Goal: Navigation & Orientation: Understand site structure

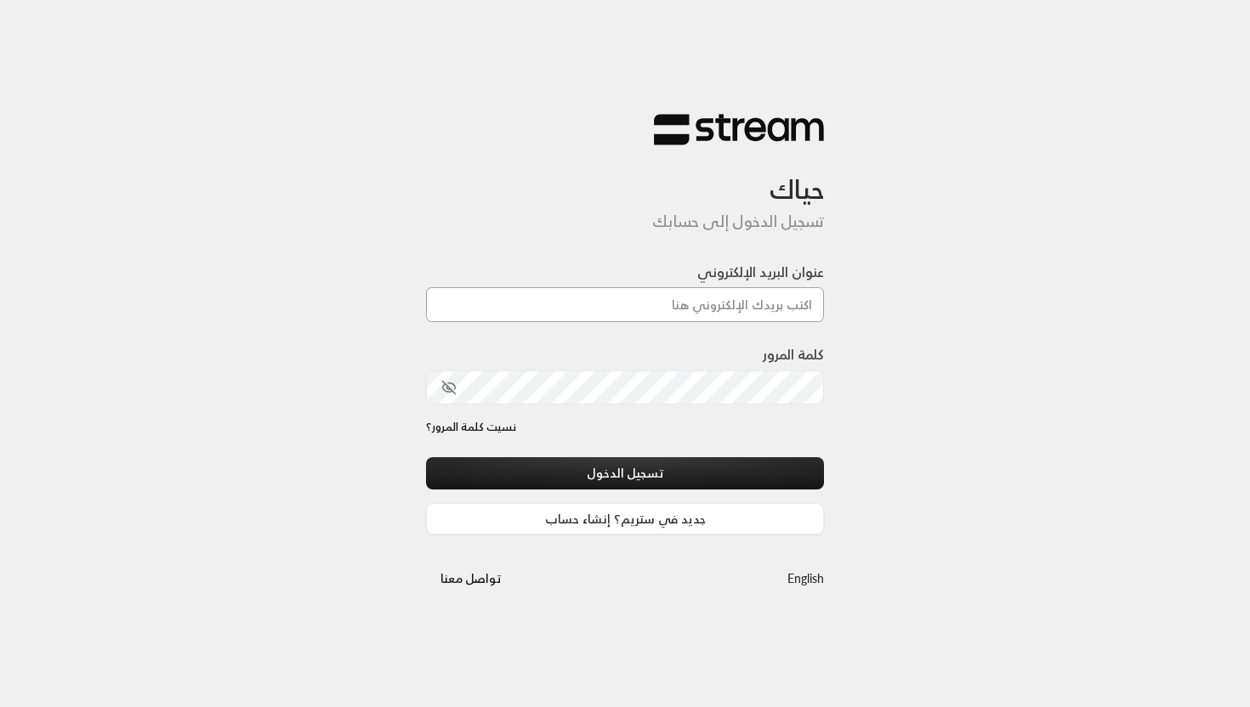
click at [715, 293] on input "عنوان البريد الإلكتروني" at bounding box center [625, 304] width 398 height 35
type input "[EMAIL_ADDRESS][DOMAIN_NAME]"
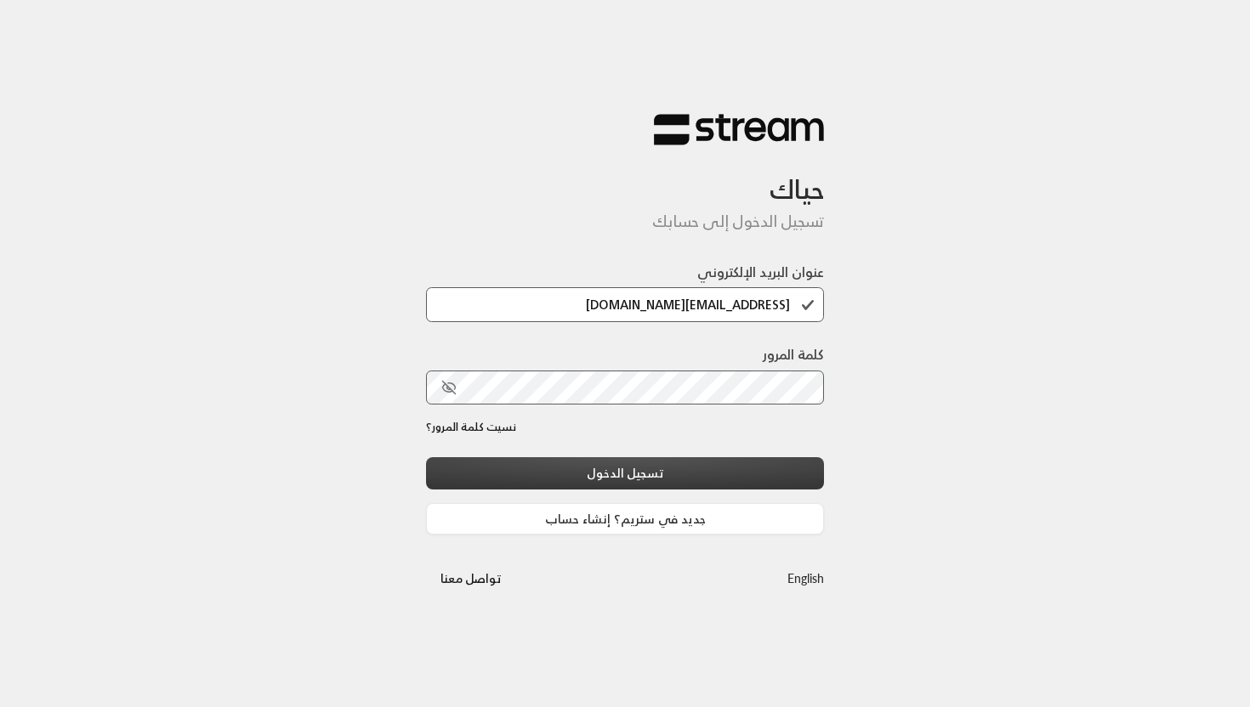
click at [677, 481] on button "تسجيل الدخول" at bounding box center [625, 472] width 398 height 31
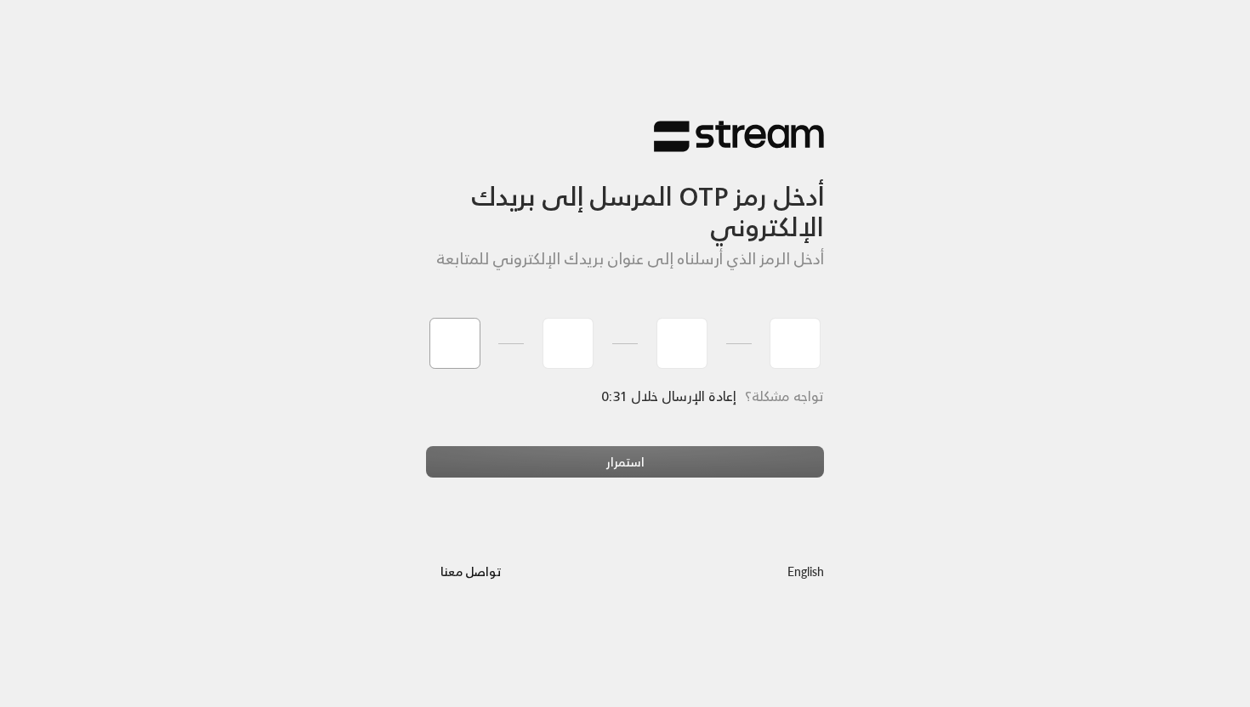
type input "2"
type input "9"
type input "4"
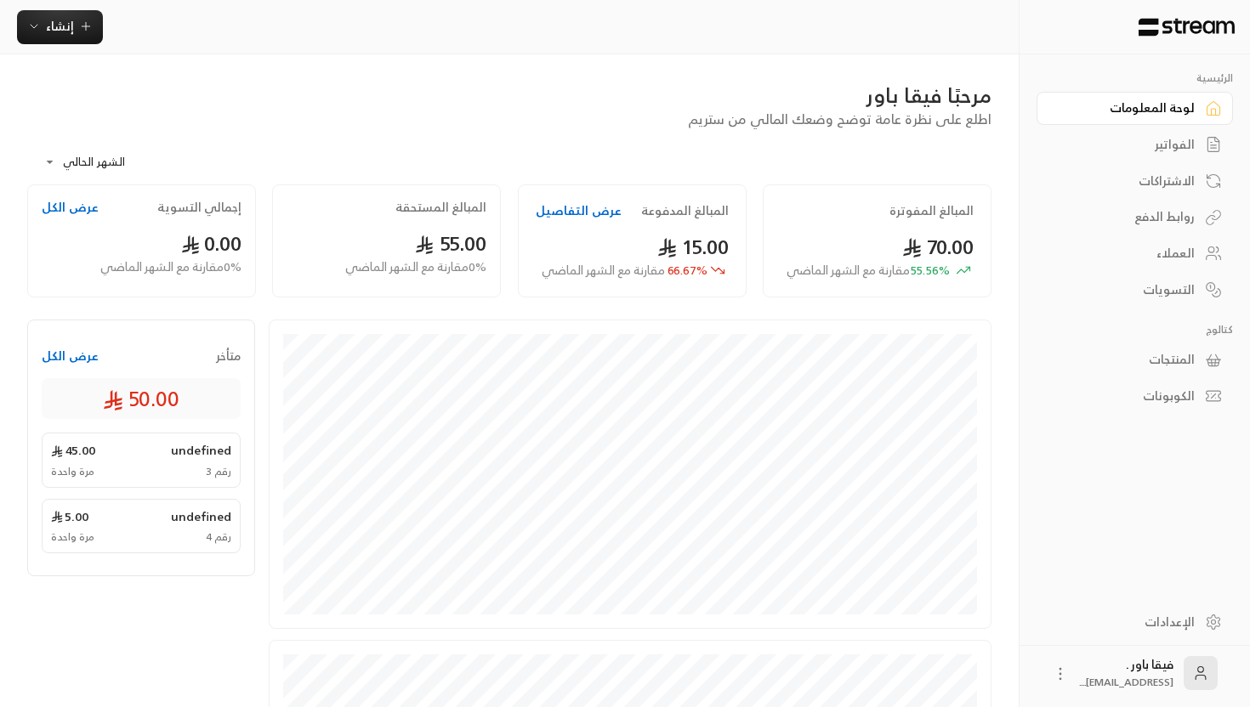
click at [1181, 192] on link "الاشتراكات" at bounding box center [1134, 180] width 196 height 33
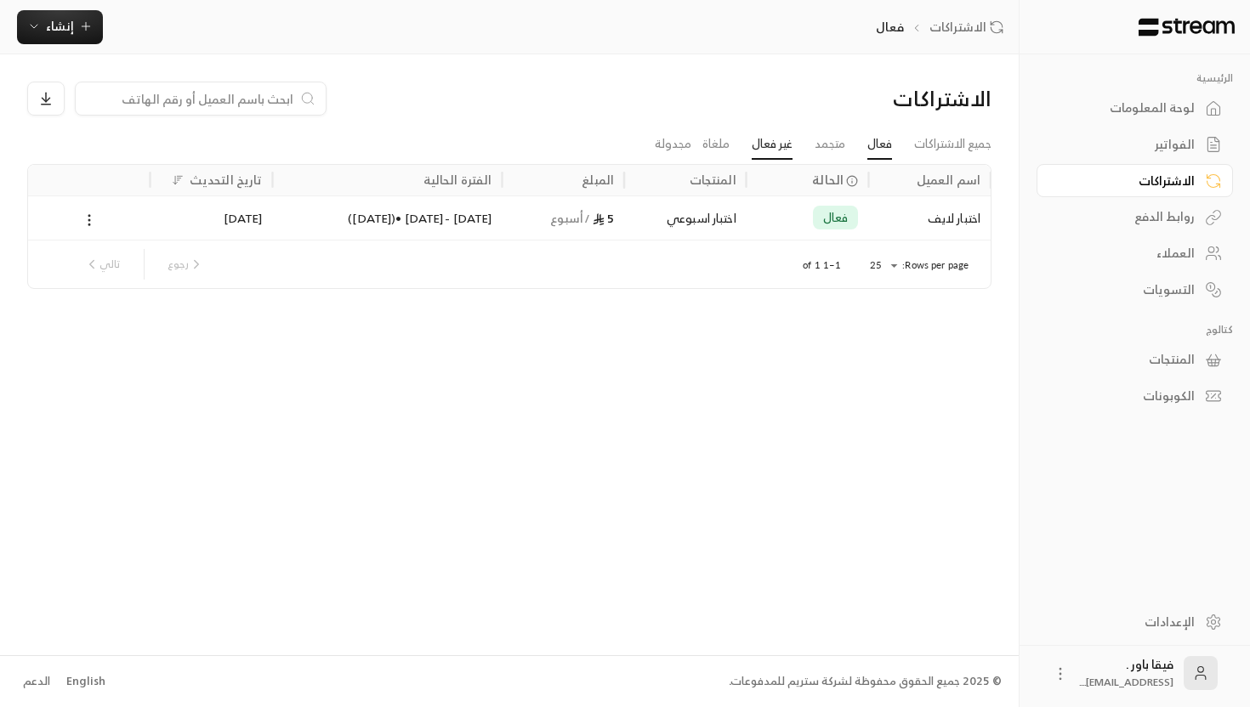
click at [776, 152] on link "غير فعال" at bounding box center [772, 144] width 41 height 31
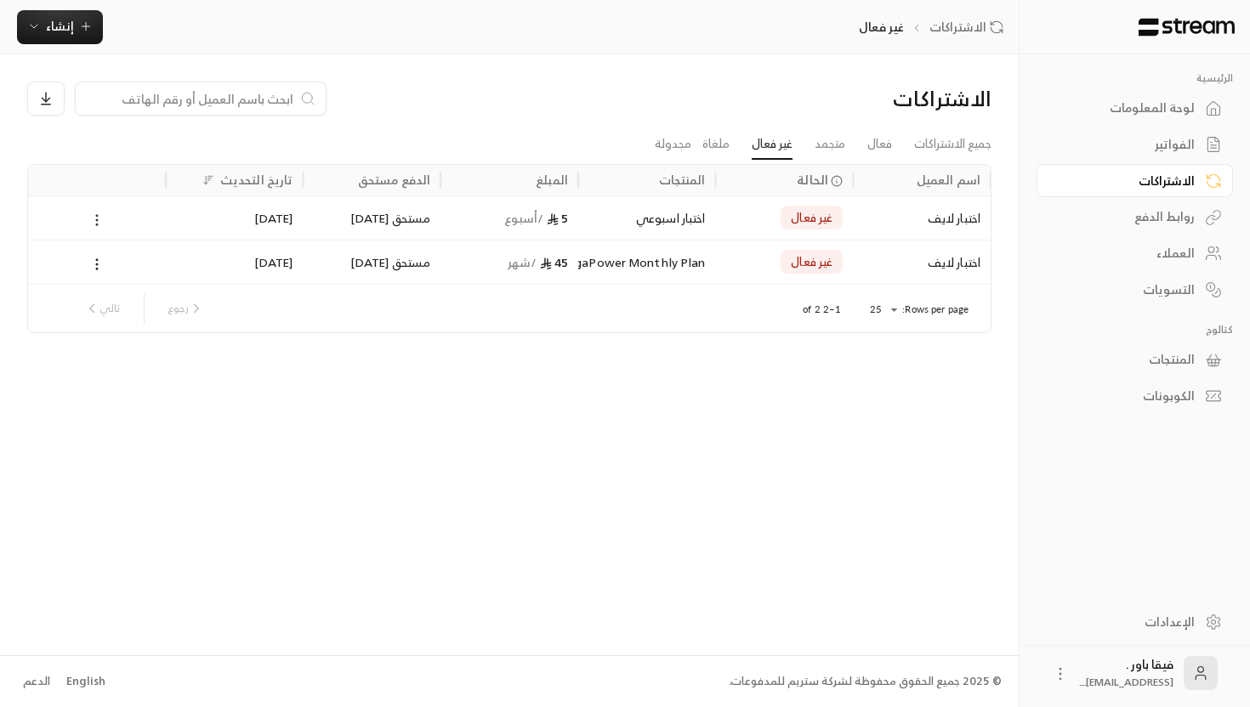
click at [105, 221] on button at bounding box center [97, 220] width 19 height 20
click at [122, 287] on li "إلغاء" at bounding box center [115, 295] width 43 height 31
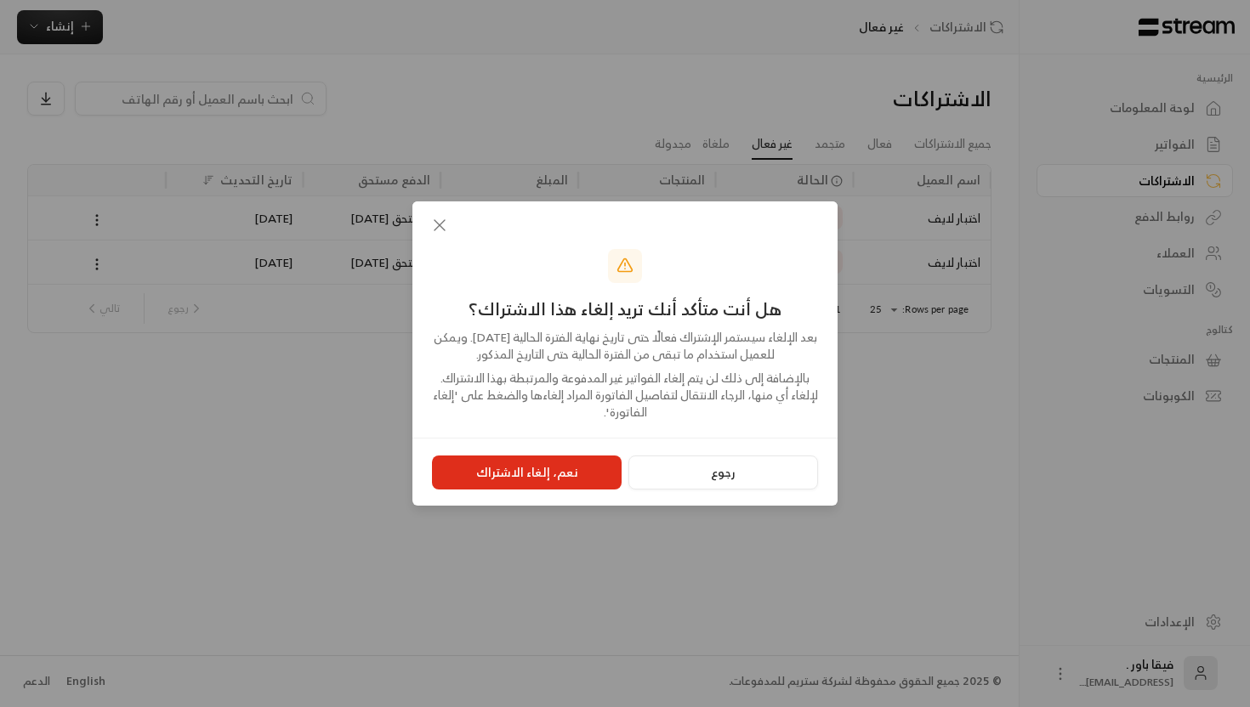
click at [592, 476] on button "نعم، إلغاء الاشتراك" at bounding box center [527, 473] width 190 height 34
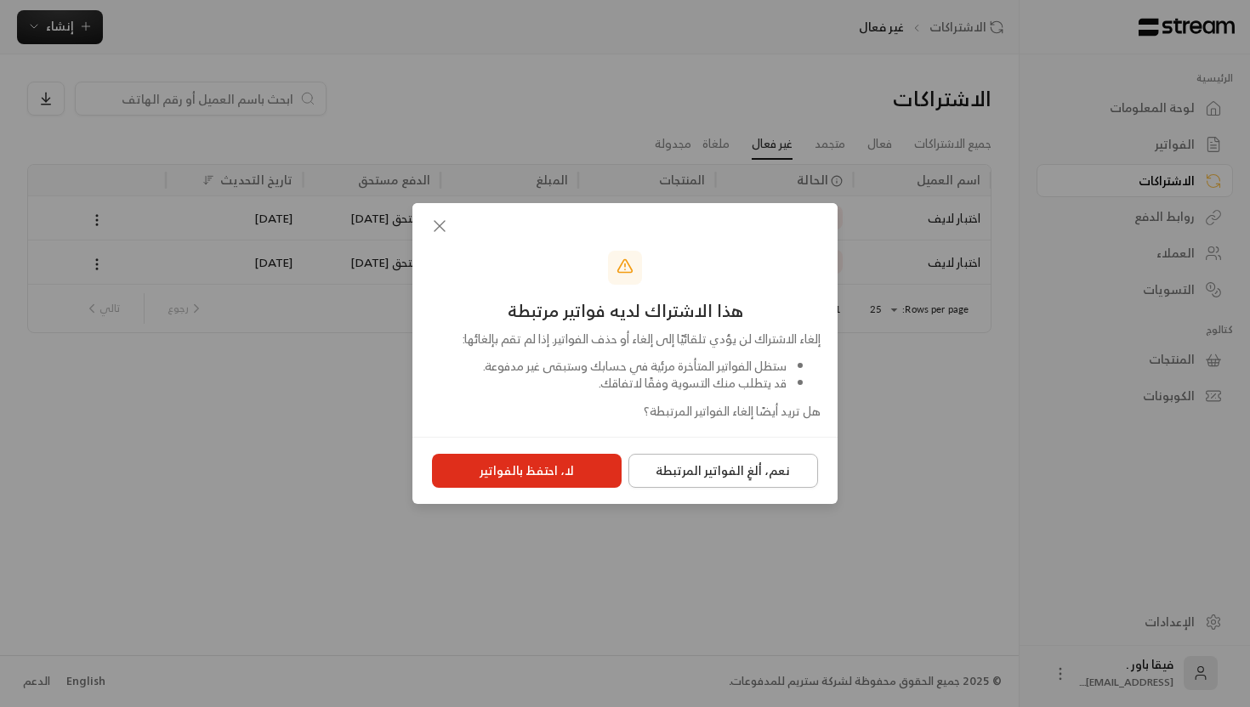
click at [651, 469] on button "نعم، ألغِ الفواتير المرتبطة" at bounding box center [723, 471] width 190 height 34
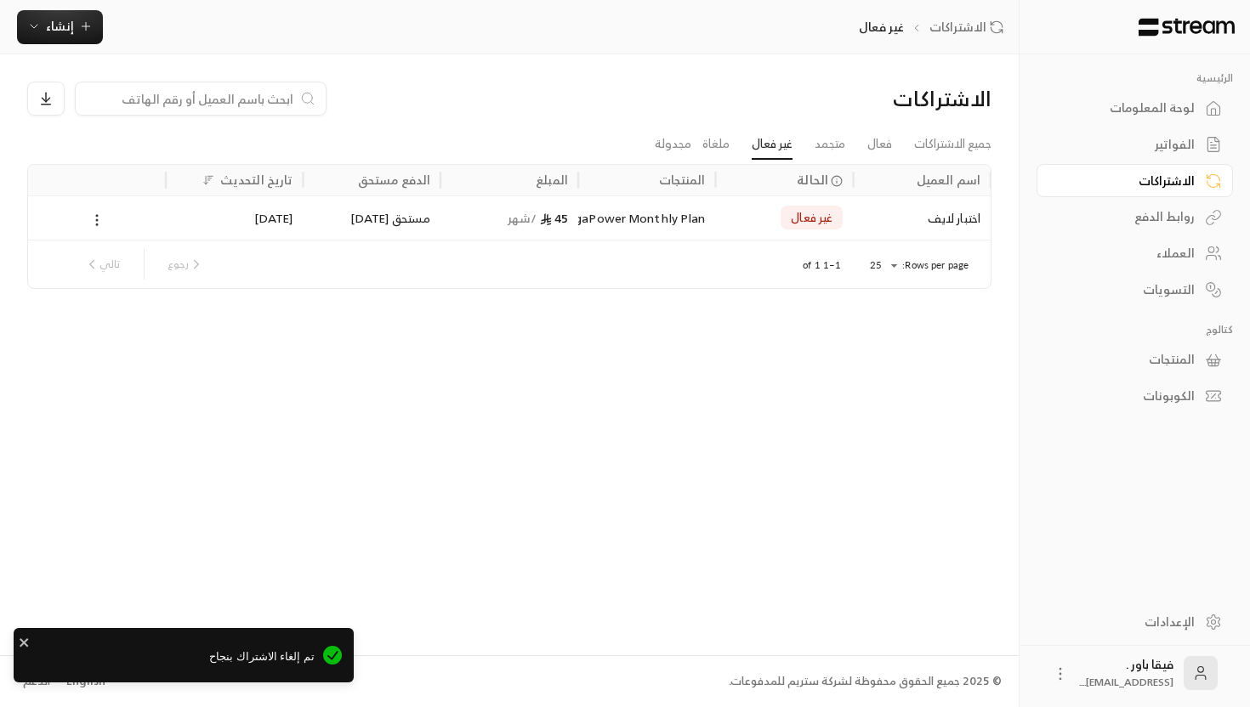
click at [99, 220] on icon at bounding box center [96, 220] width 15 height 15
click at [129, 302] on li "إلغاء" at bounding box center [115, 295] width 43 height 31
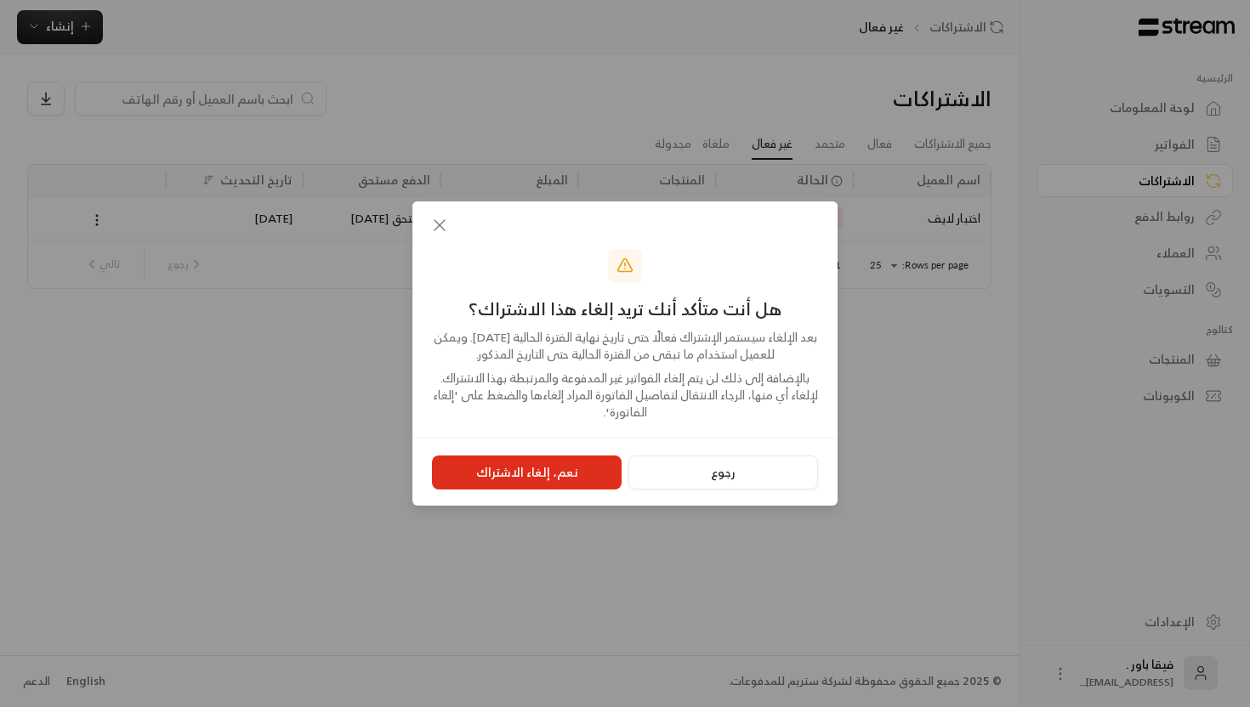
click at [591, 491] on div "رجوع نعم، إلغاء الاشتراك" at bounding box center [624, 472] width 425 height 68
click at [591, 481] on button "نعم، إلغاء الاشتراك" at bounding box center [527, 473] width 190 height 34
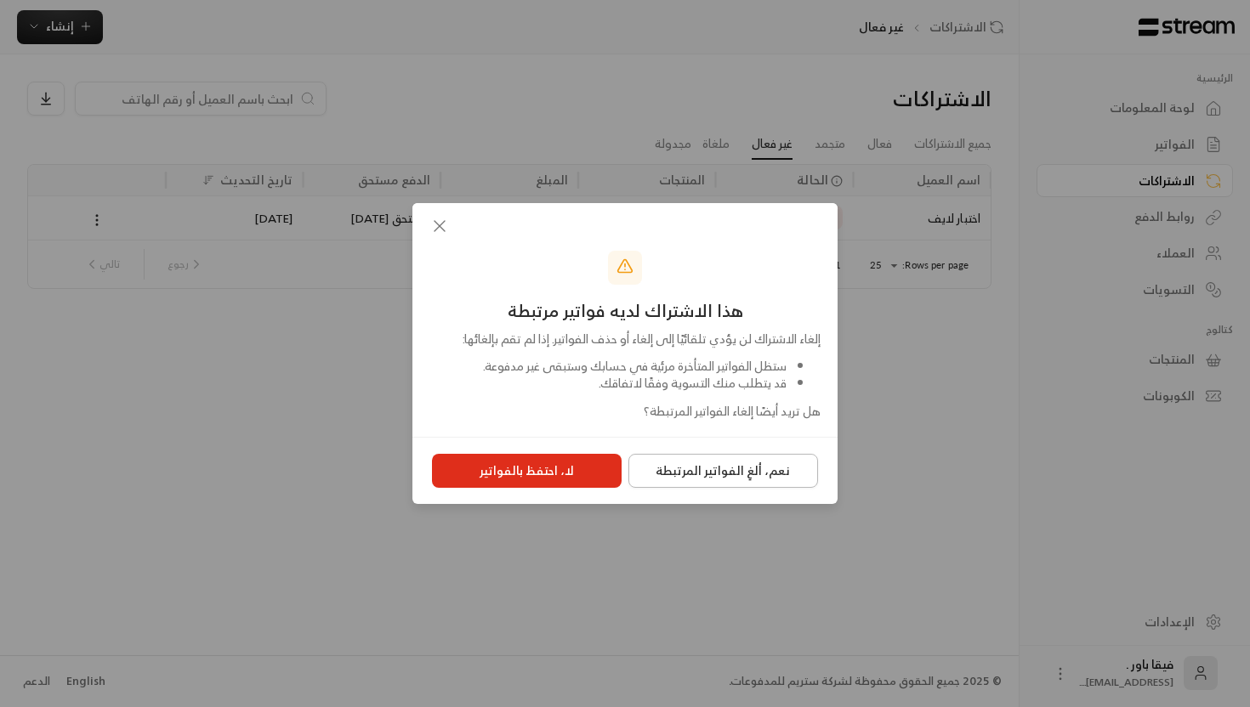
click at [737, 474] on button "نعم، ألغِ الفواتير المرتبطة" at bounding box center [723, 471] width 190 height 34
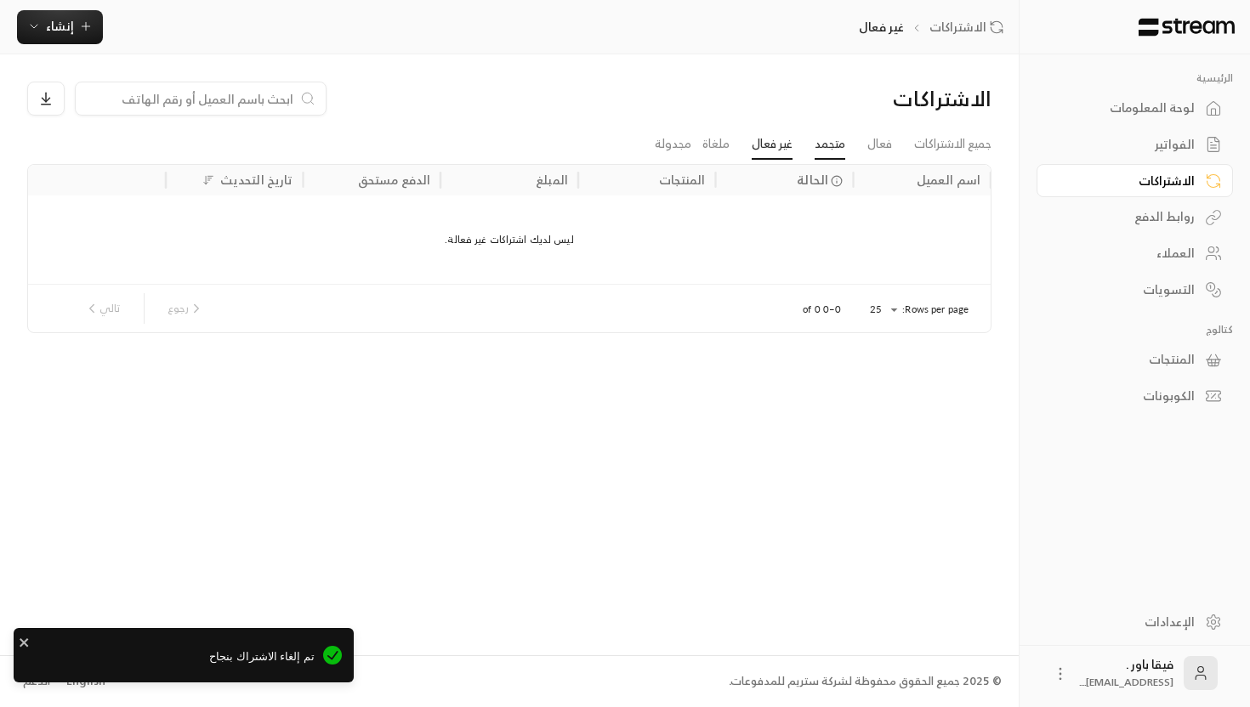
click at [814, 146] on link "متجمد" at bounding box center [829, 144] width 31 height 31
click at [721, 141] on link "ملغاة" at bounding box center [715, 144] width 27 height 31
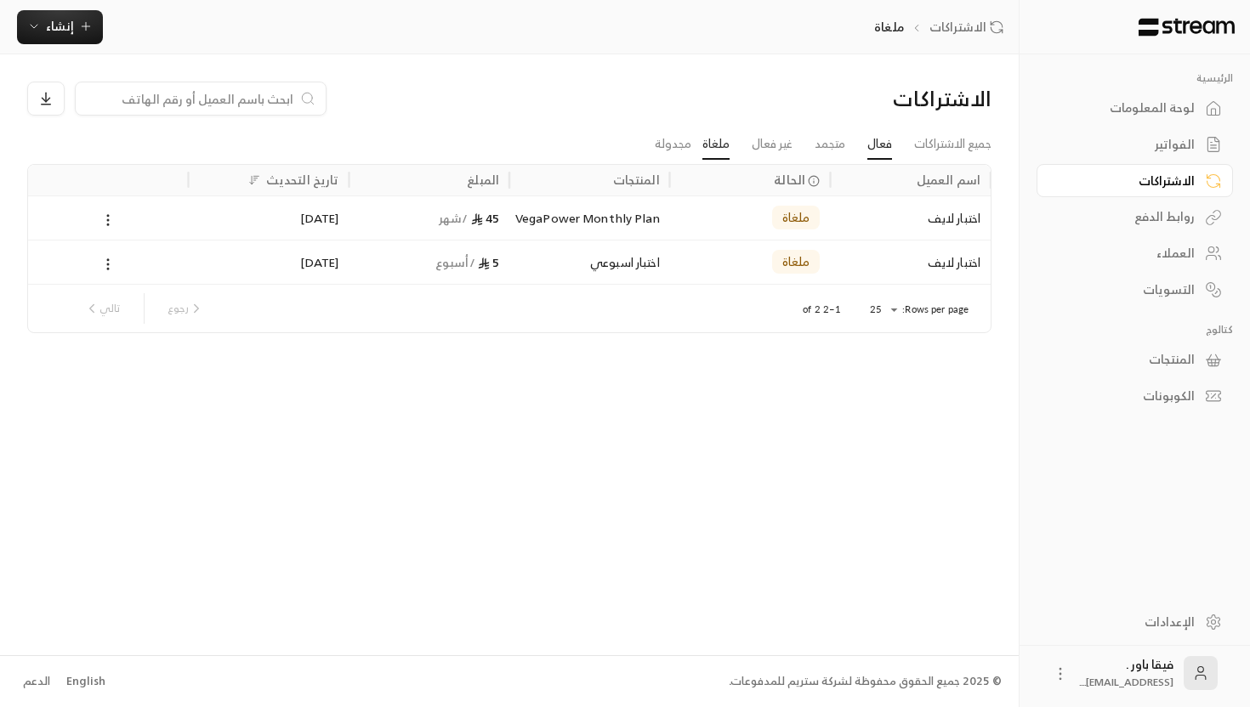
click at [875, 144] on link "فعال" at bounding box center [879, 144] width 25 height 31
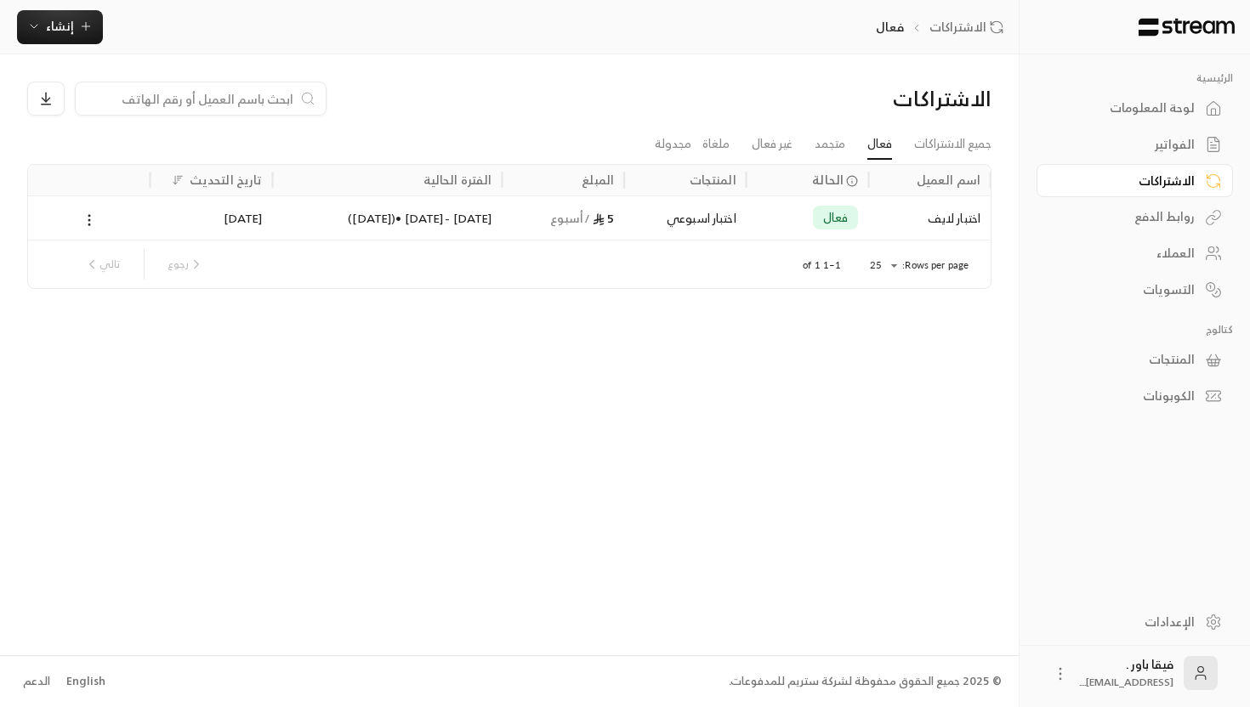
click at [1210, 138] on icon at bounding box center [1213, 144] width 17 height 17
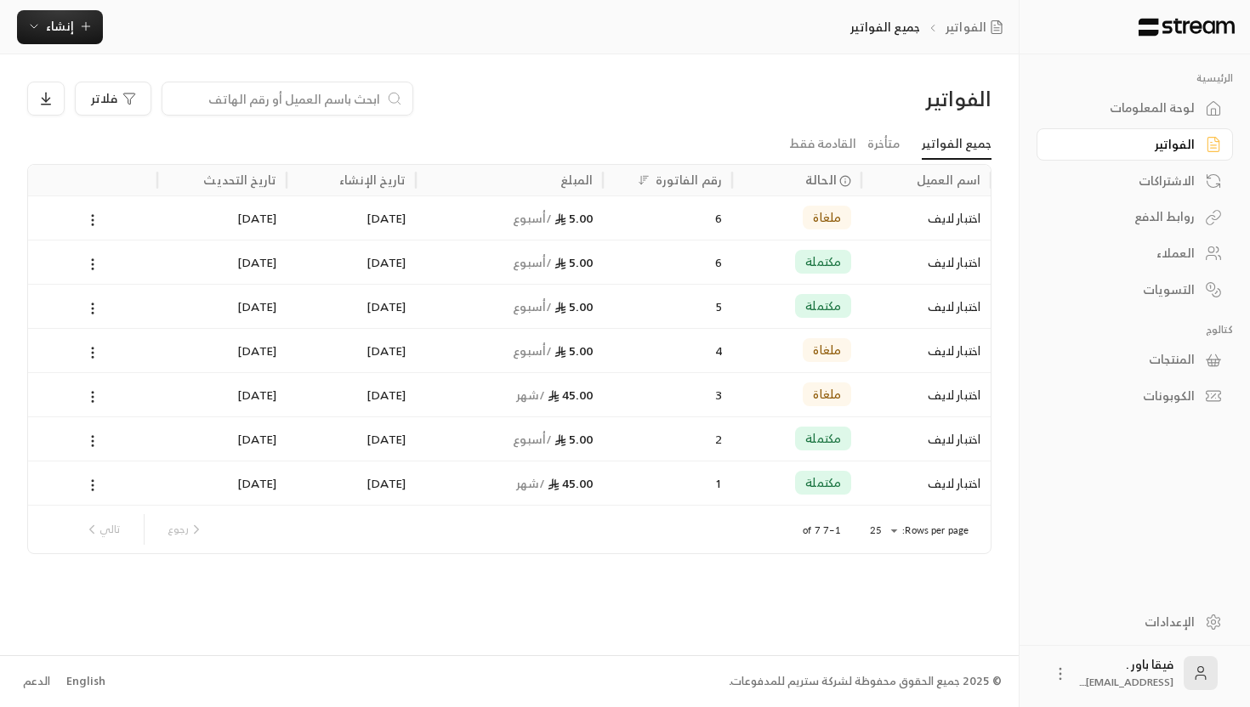
click at [935, 276] on div "اختبار لايف" at bounding box center [925, 262] width 109 height 43
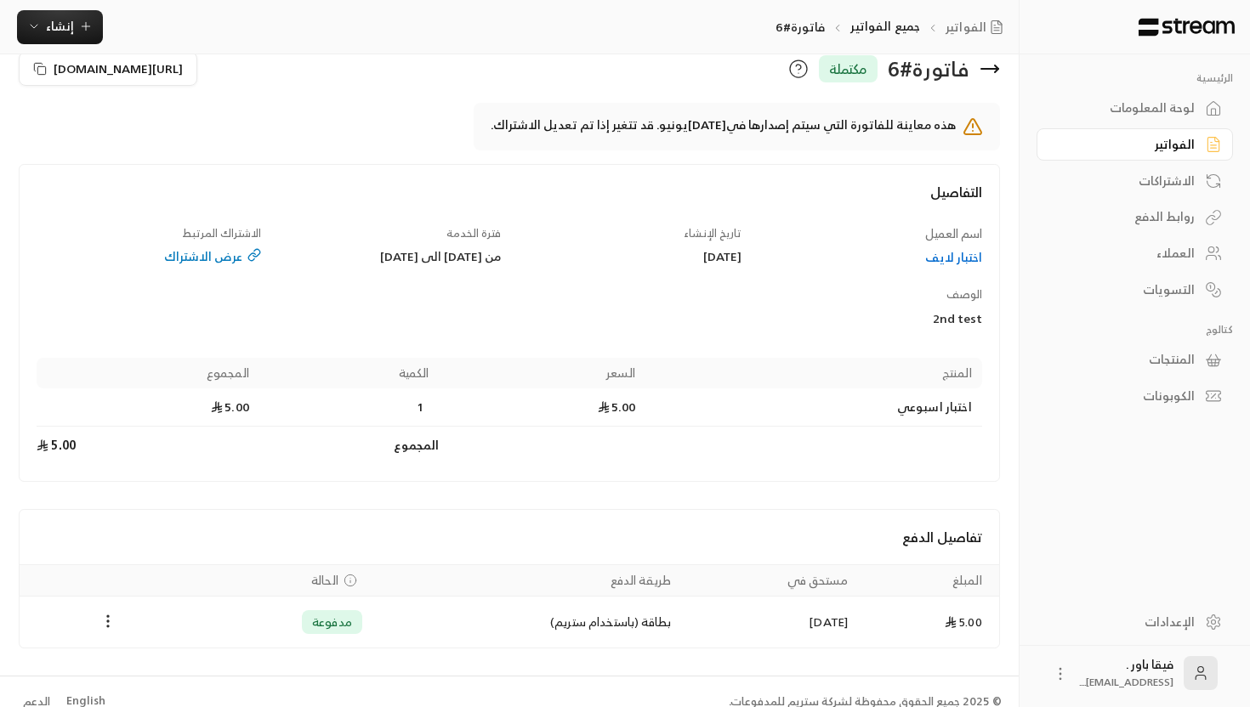
scroll to position [29, 0]
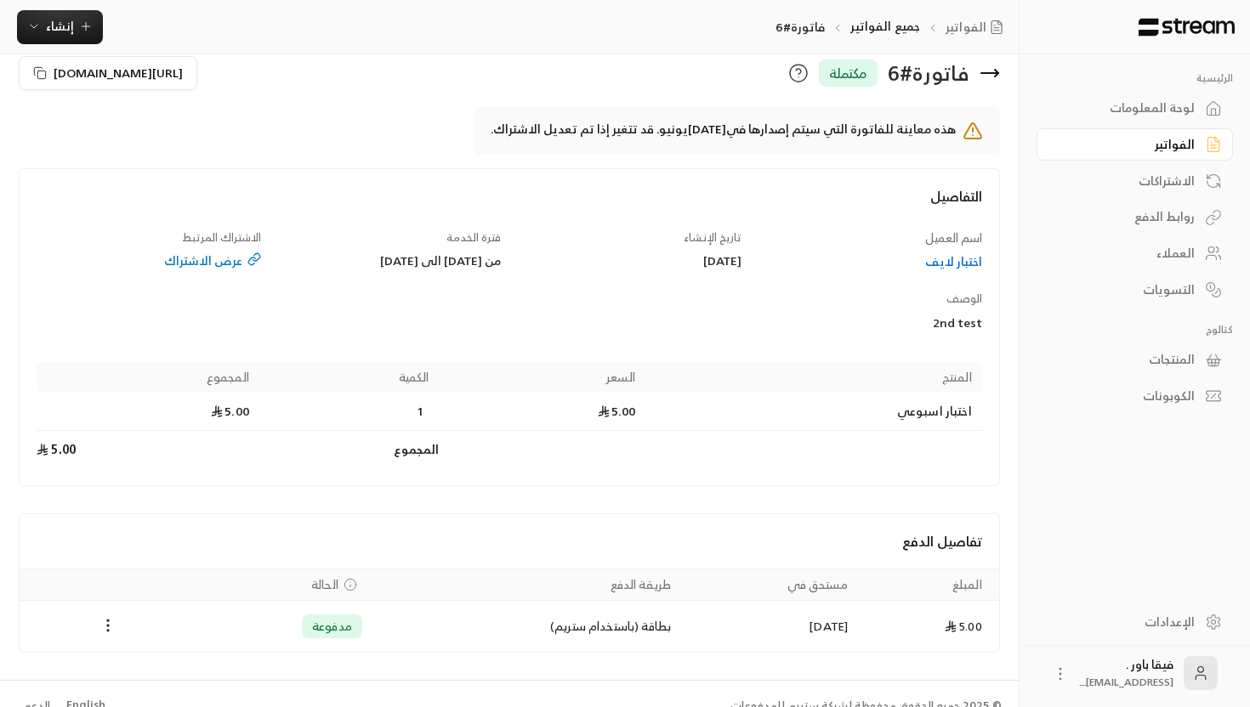
click at [985, 73] on icon at bounding box center [989, 73] width 17 height 0
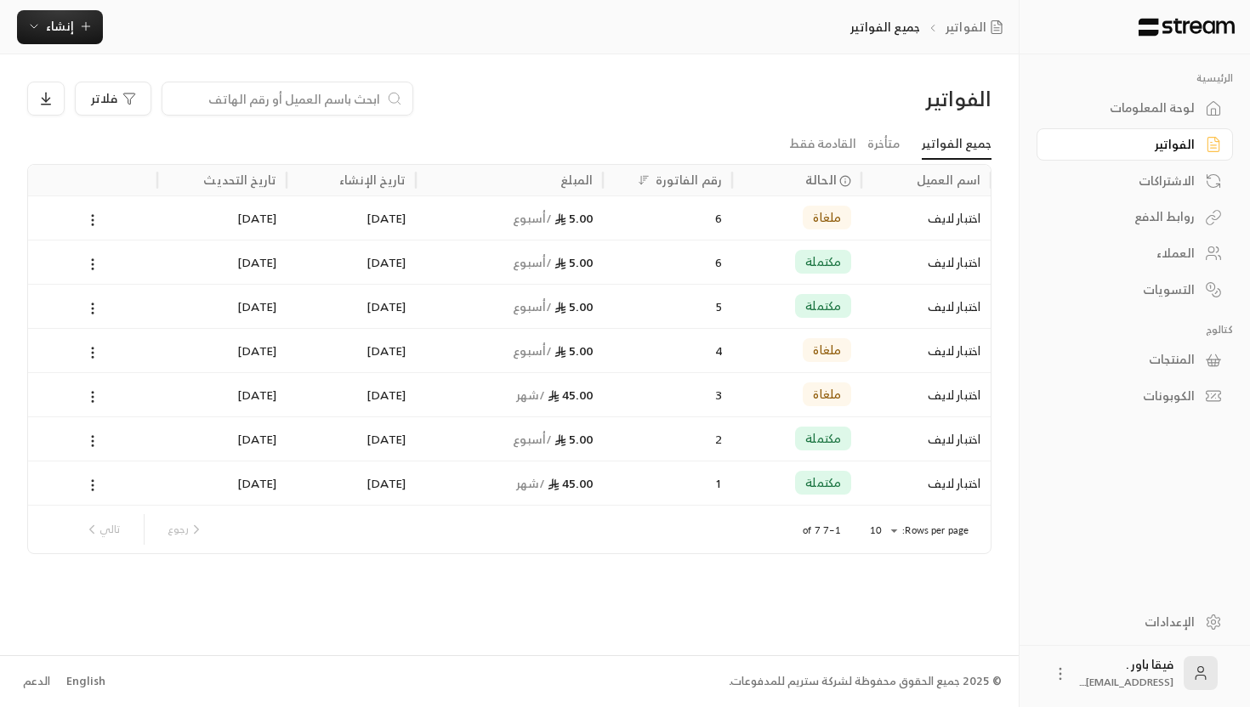
click at [1178, 108] on div "لوحة المعلومات" at bounding box center [1126, 107] width 137 height 17
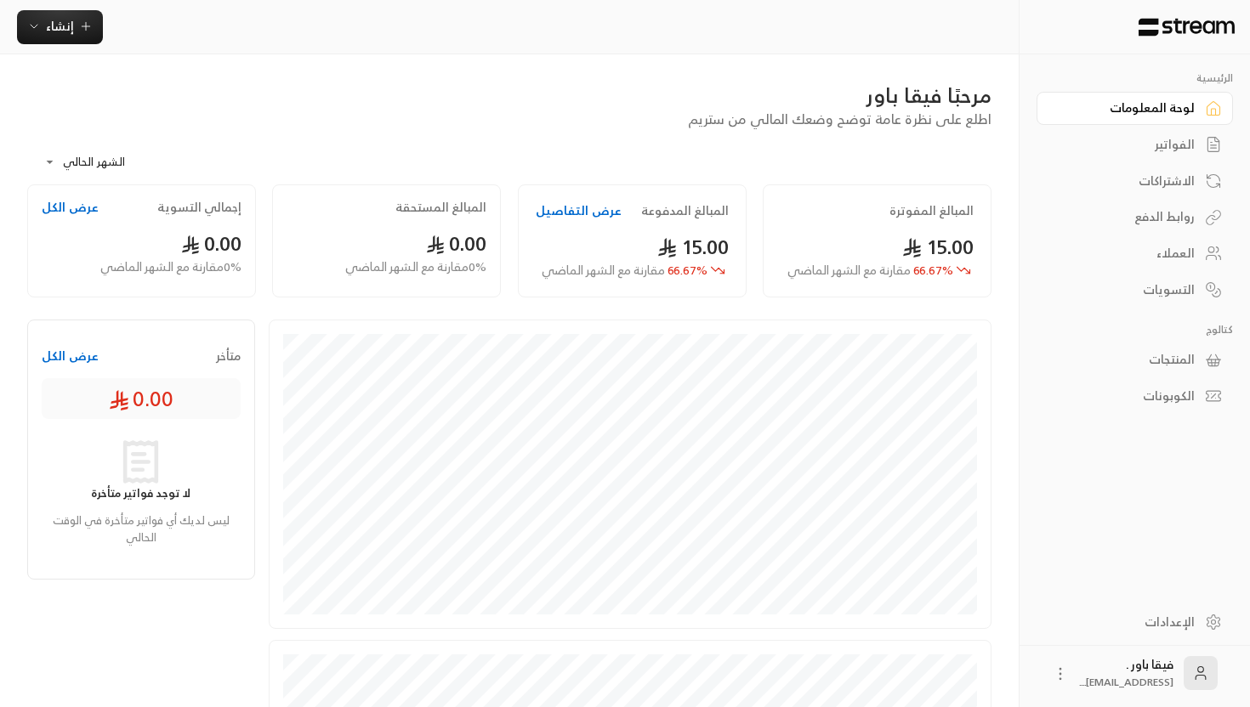
click at [1177, 146] on div "الفواتير" at bounding box center [1126, 144] width 137 height 17
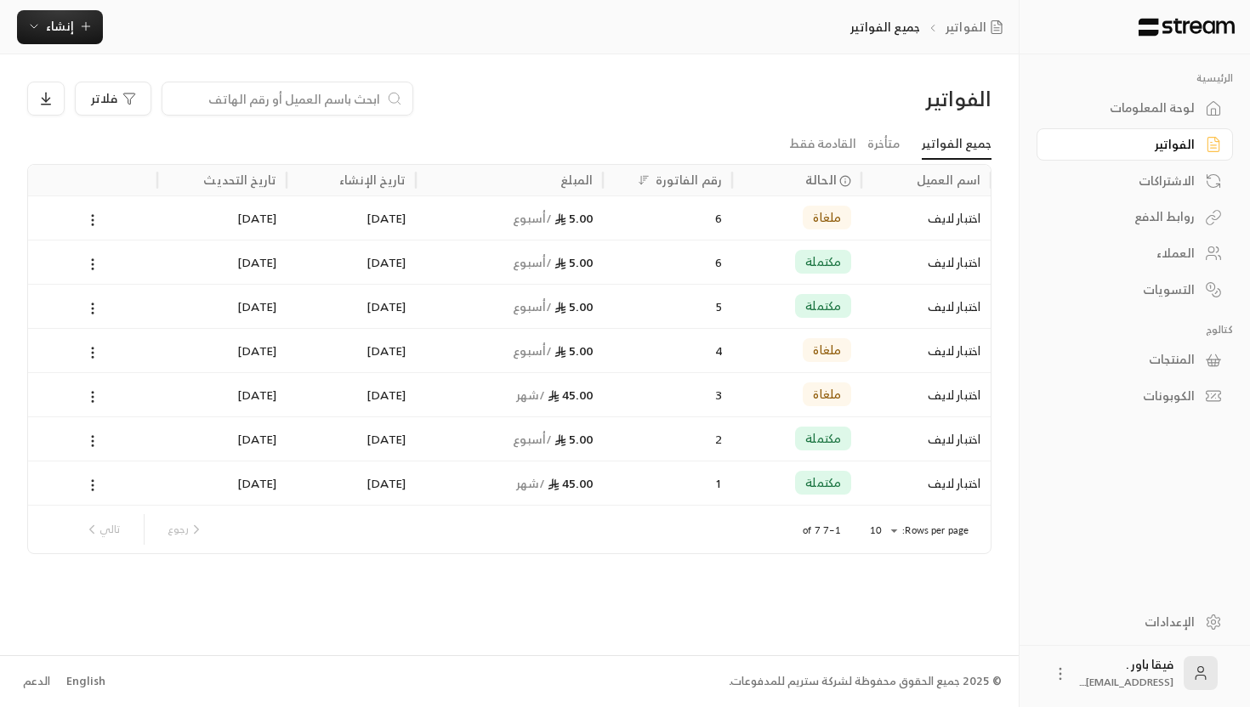
click at [1183, 174] on div "الاشتراكات" at bounding box center [1126, 181] width 137 height 17
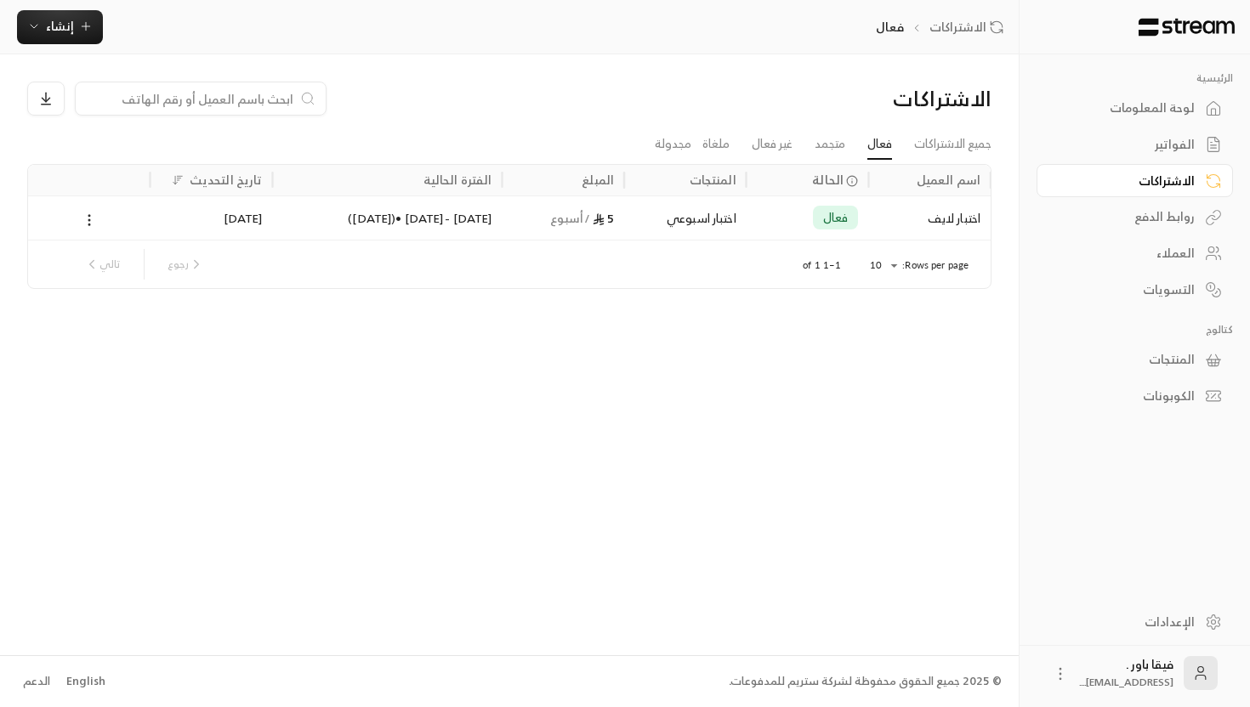
click at [1175, 298] on div "التسويات" at bounding box center [1126, 289] width 137 height 17
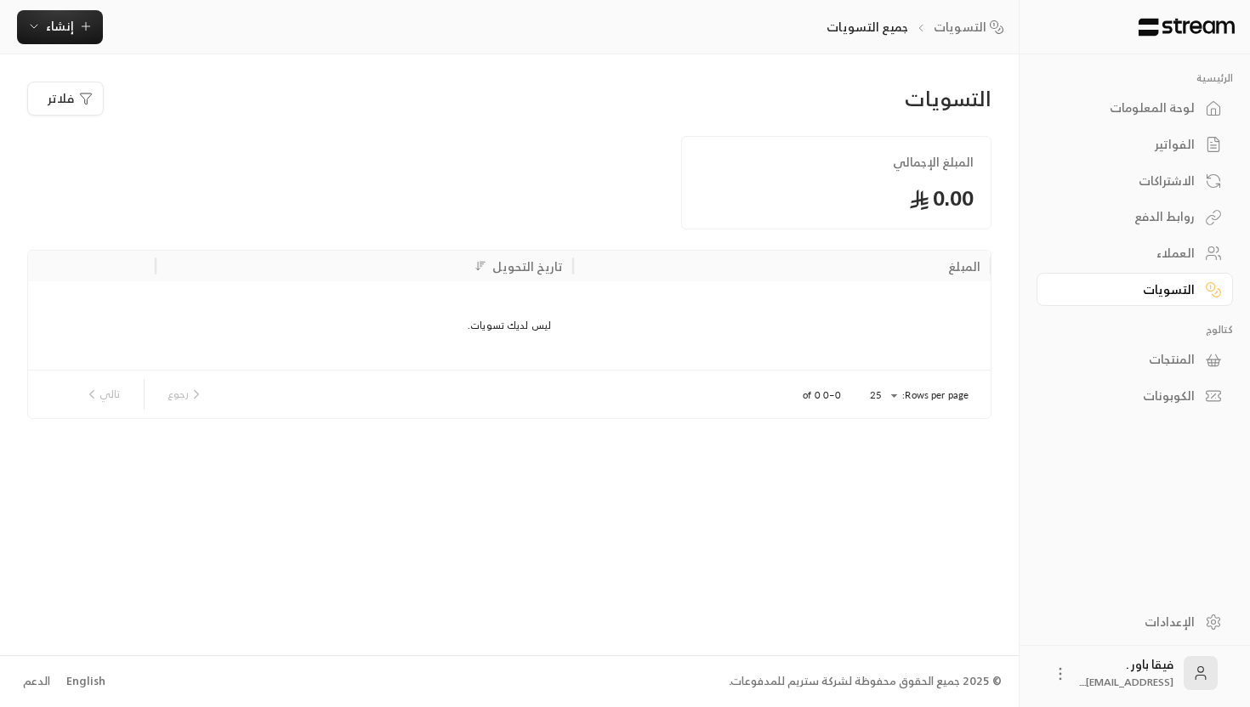
click at [1190, 102] on div "لوحة المعلومات" at bounding box center [1126, 107] width 137 height 17
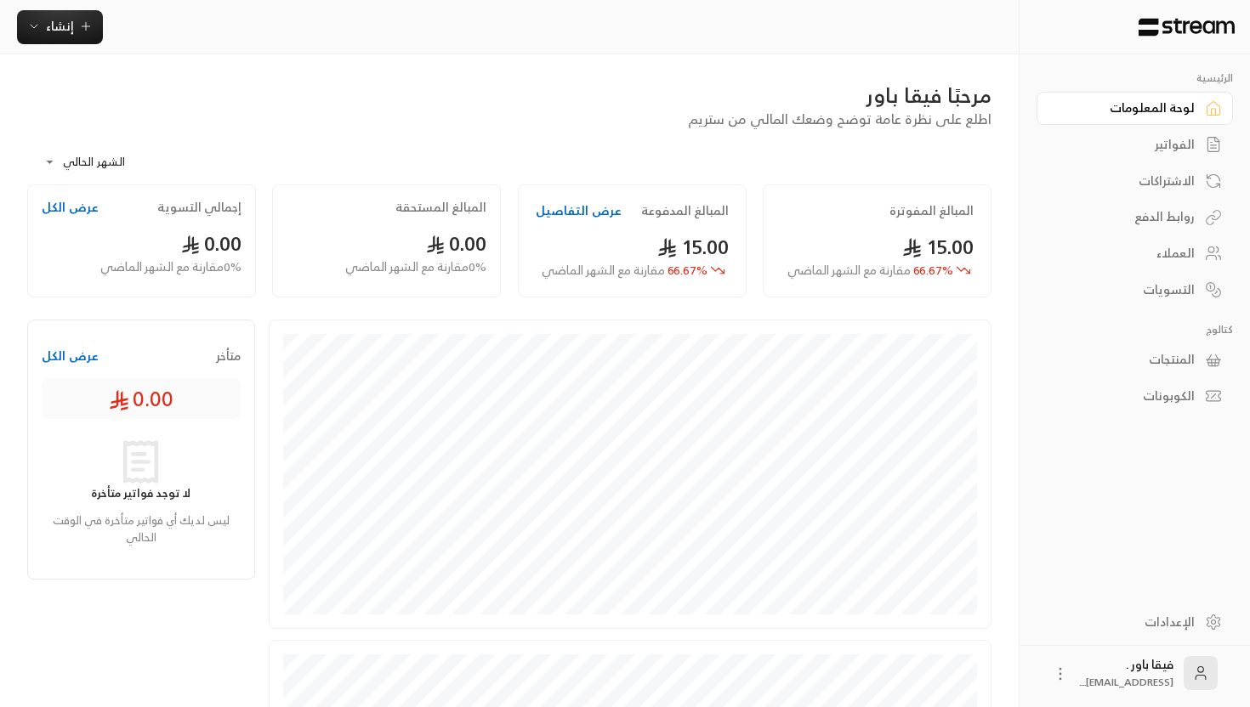
click at [65, 368] on div "متأخر عرض الكل 0.00" at bounding box center [141, 376] width 199 height 85
click at [1157, 281] on div "التسويات" at bounding box center [1126, 289] width 137 height 17
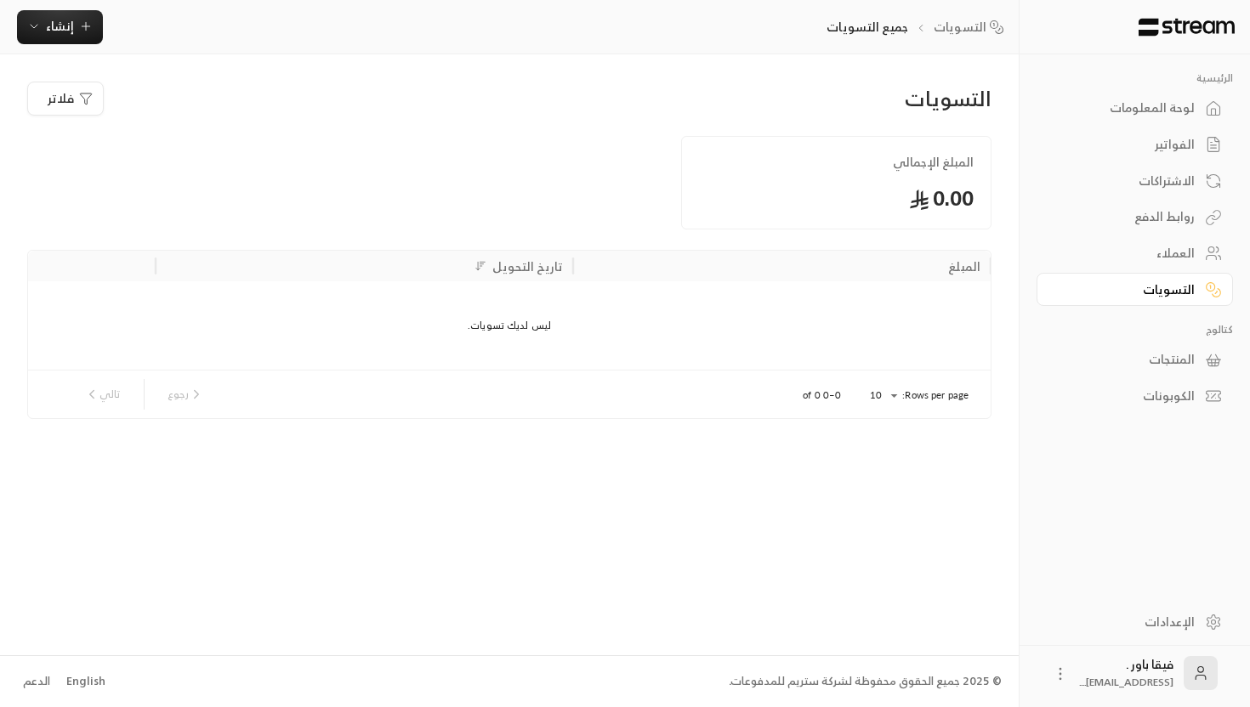
click at [1186, 115] on div "لوحة المعلومات" at bounding box center [1126, 107] width 137 height 17
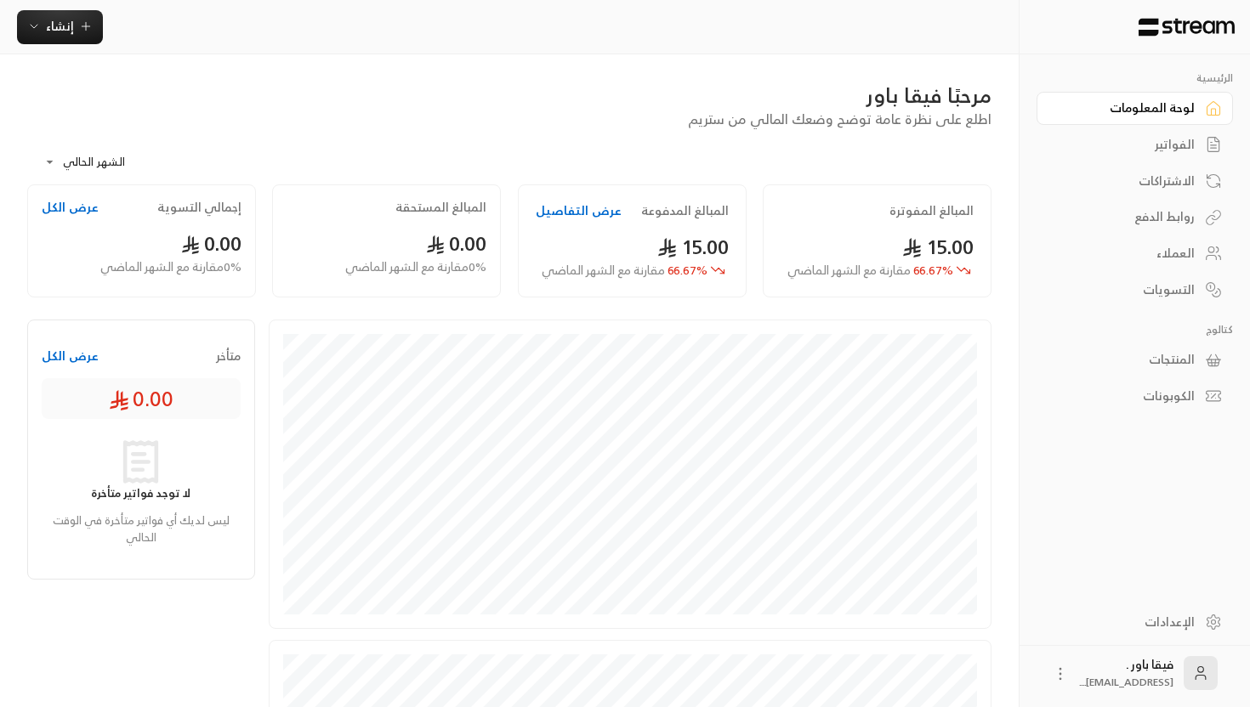
click at [583, 213] on button "عرض التفاصيل" at bounding box center [579, 210] width 86 height 17
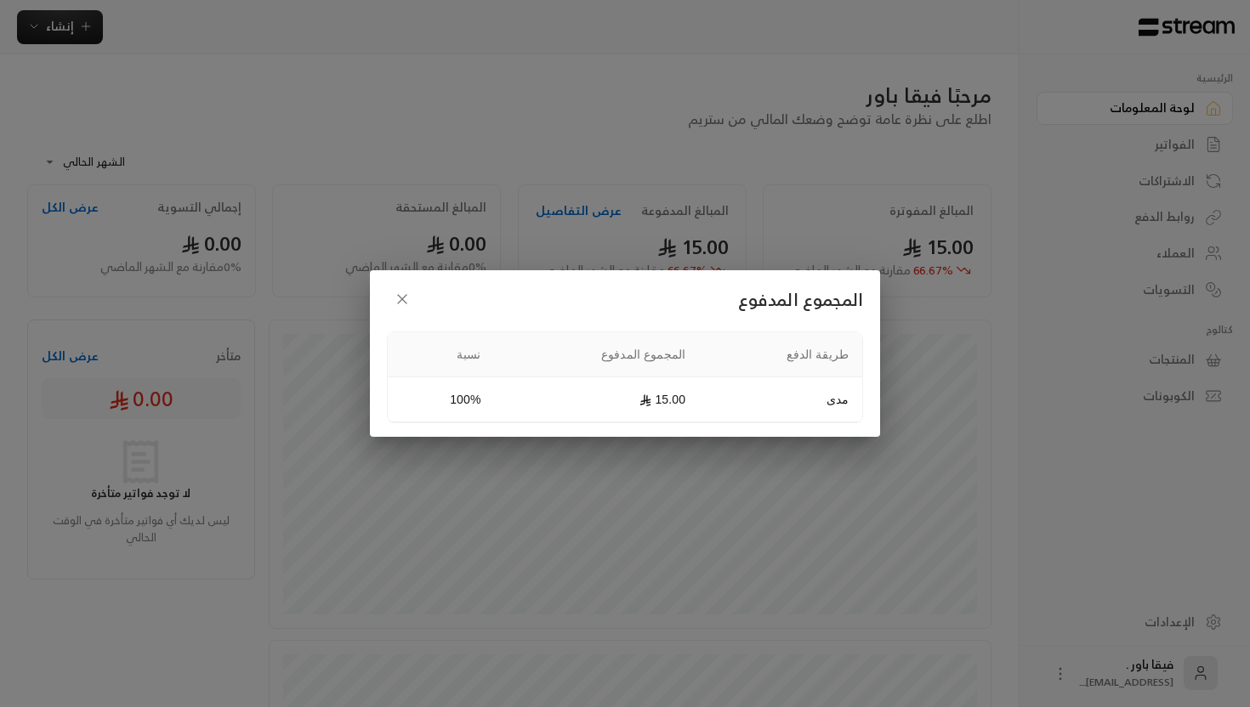
click at [400, 302] on icon "button" at bounding box center [402, 299] width 17 height 17
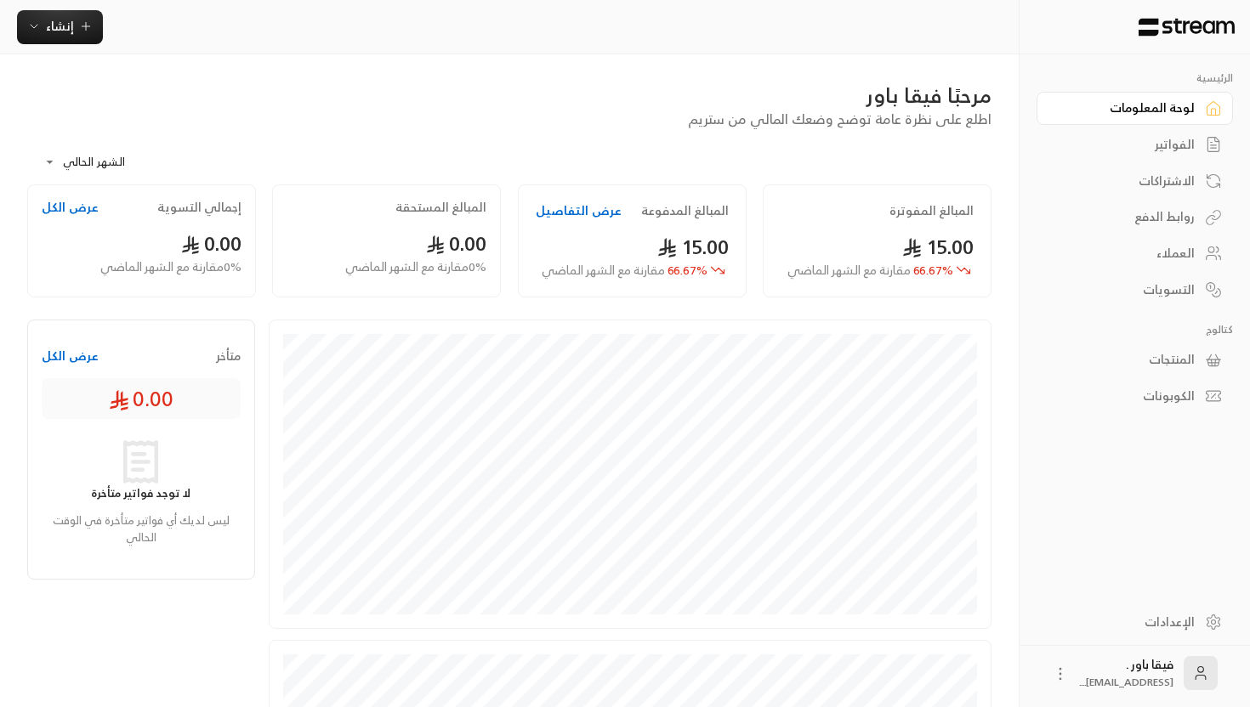
click at [76, 158] on body "**********" at bounding box center [625, 353] width 1250 height 707
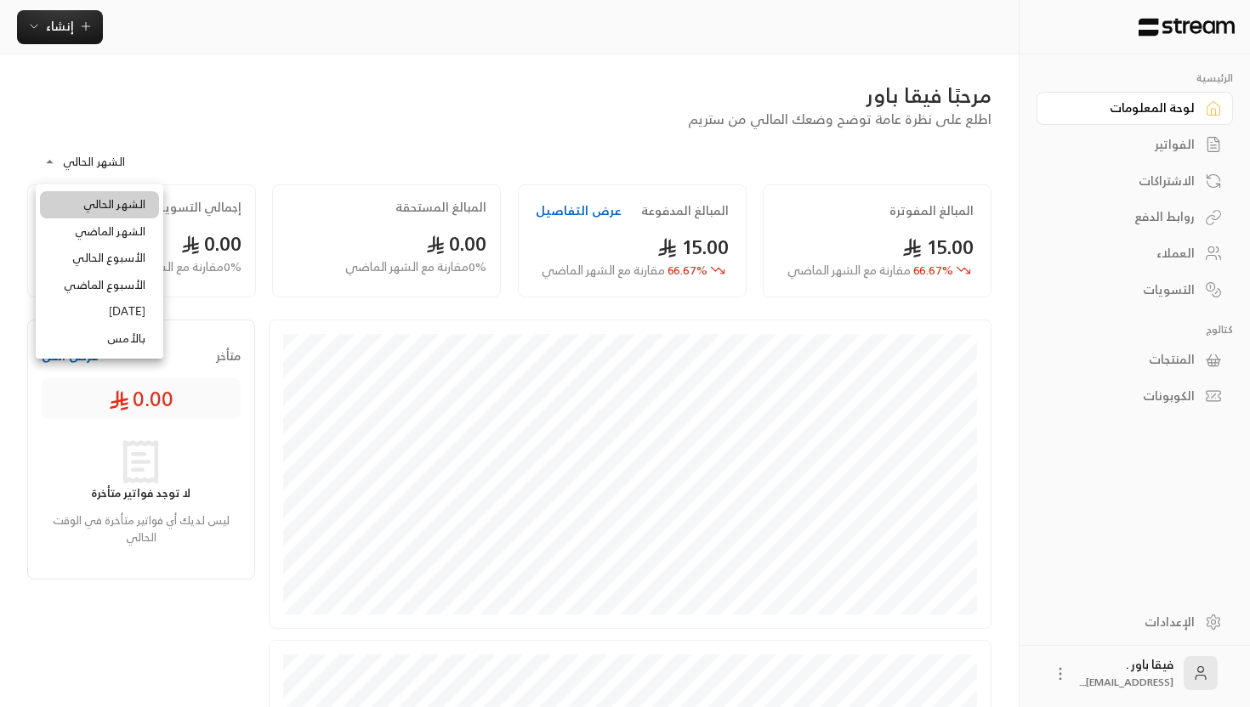
click at [145, 241] on li "الشهر الماضي" at bounding box center [99, 231] width 119 height 27
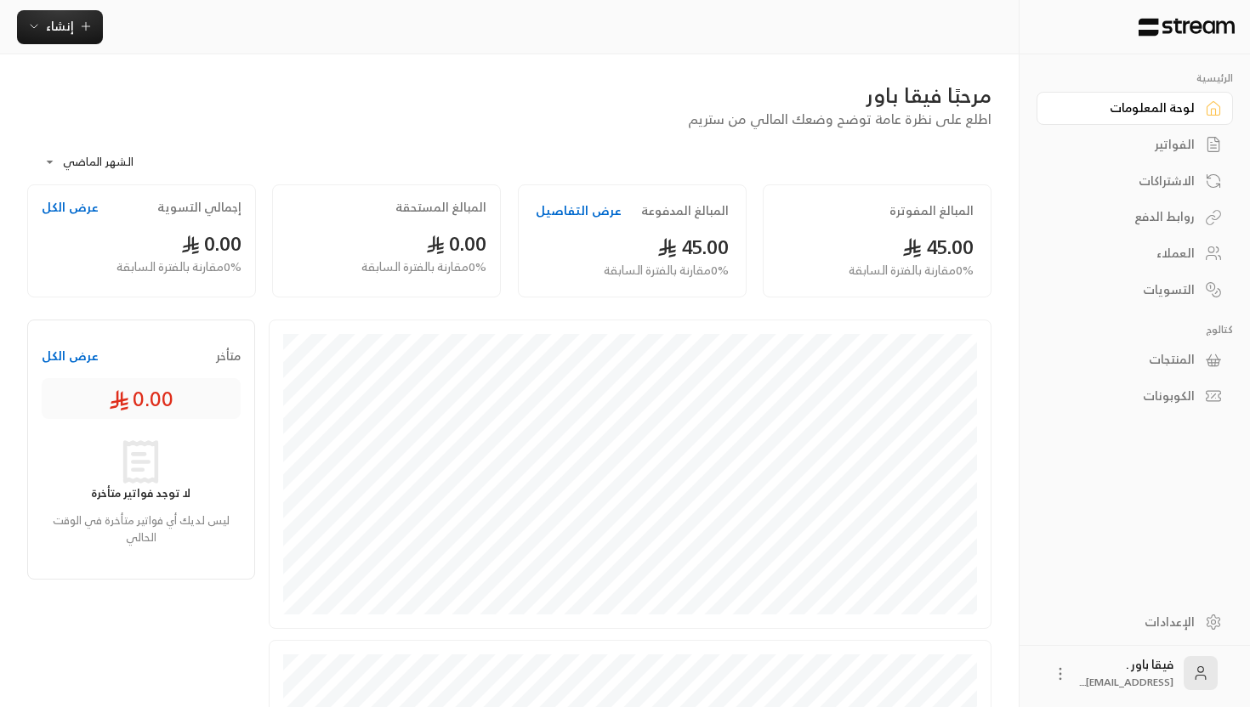
click at [116, 166] on body "**********" at bounding box center [625, 353] width 1250 height 707
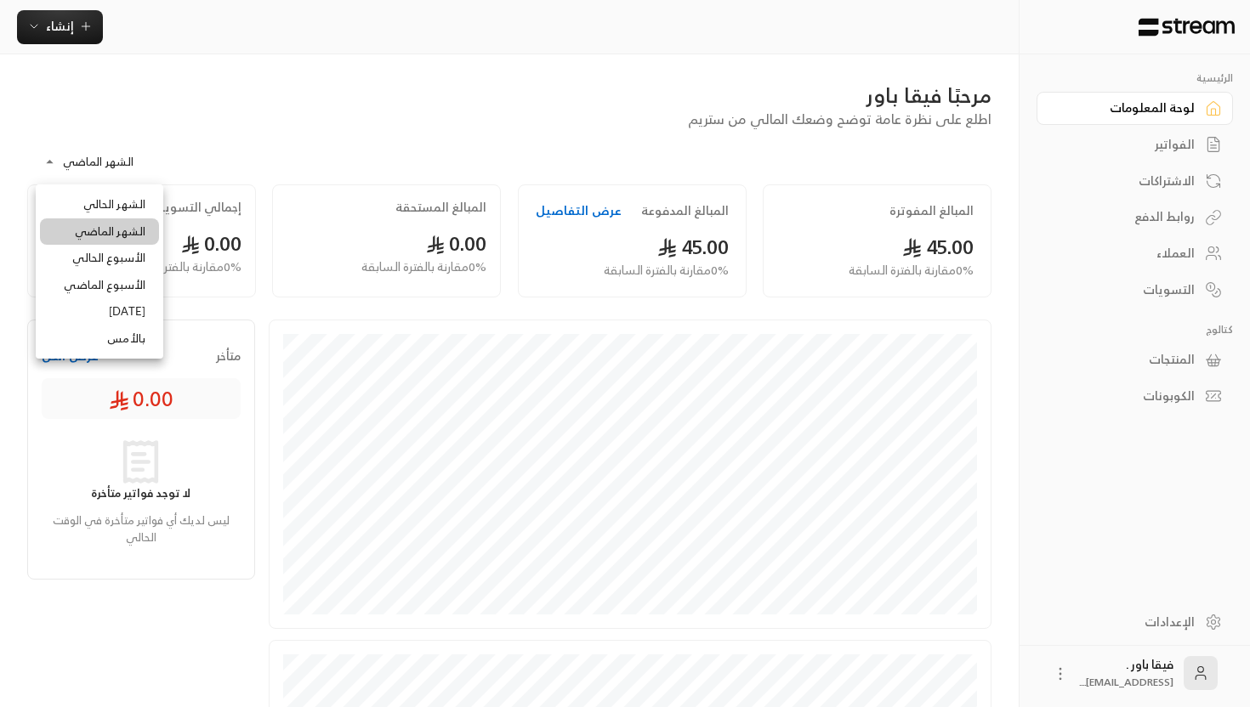
click at [125, 203] on li "الشهر الحالي" at bounding box center [99, 204] width 119 height 27
type input "**********"
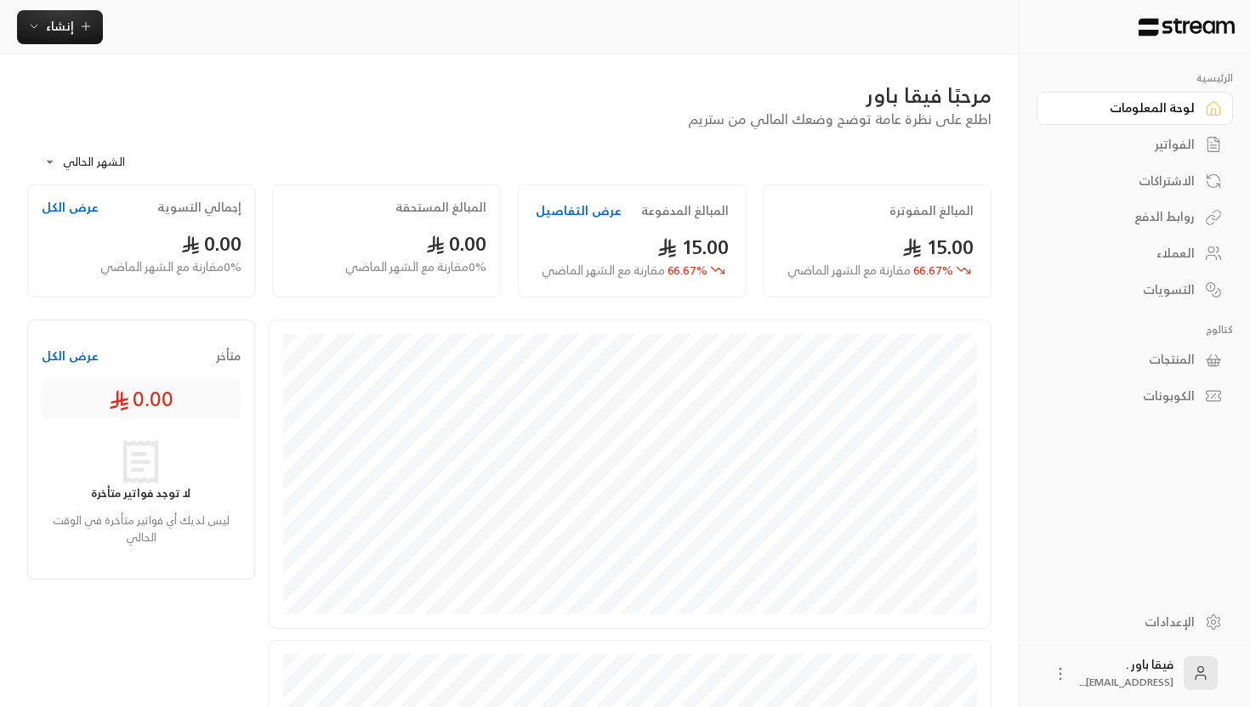
click at [1153, 303] on link "التسويات" at bounding box center [1134, 289] width 196 height 33
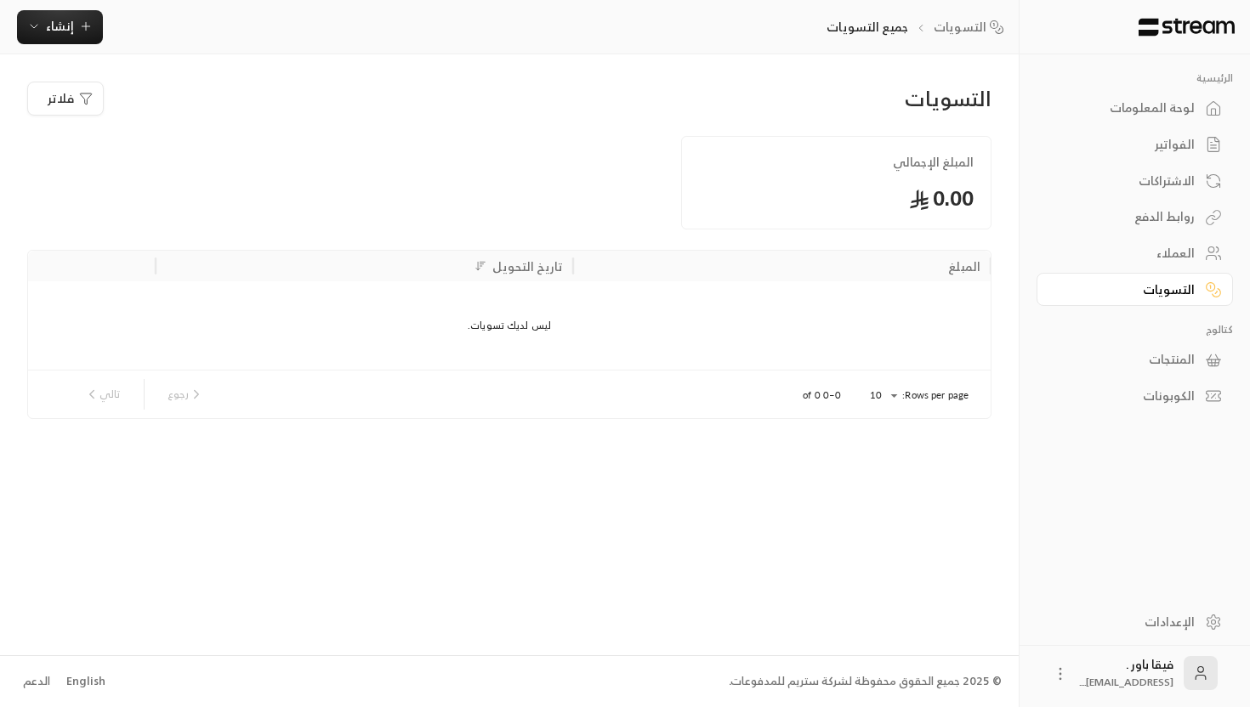
click at [1156, 247] on div "العملاء" at bounding box center [1126, 253] width 137 height 17
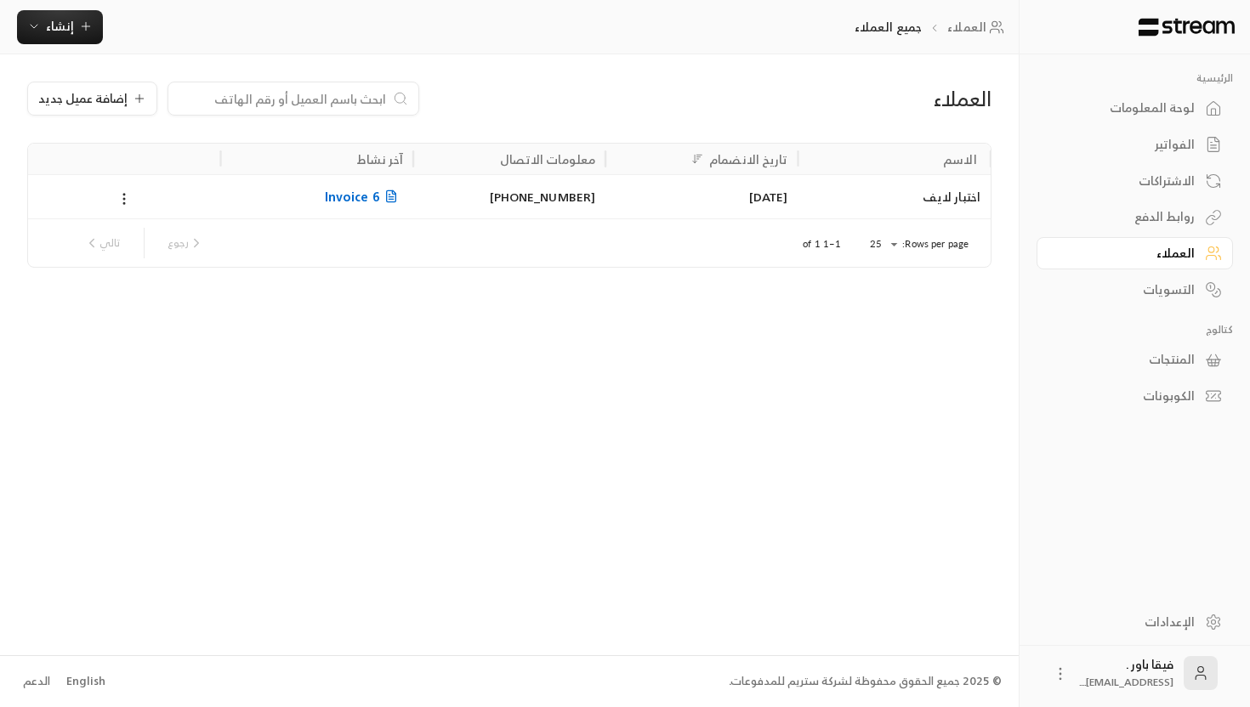
click at [1168, 190] on div "الاشتراكات" at bounding box center [1126, 181] width 137 height 17
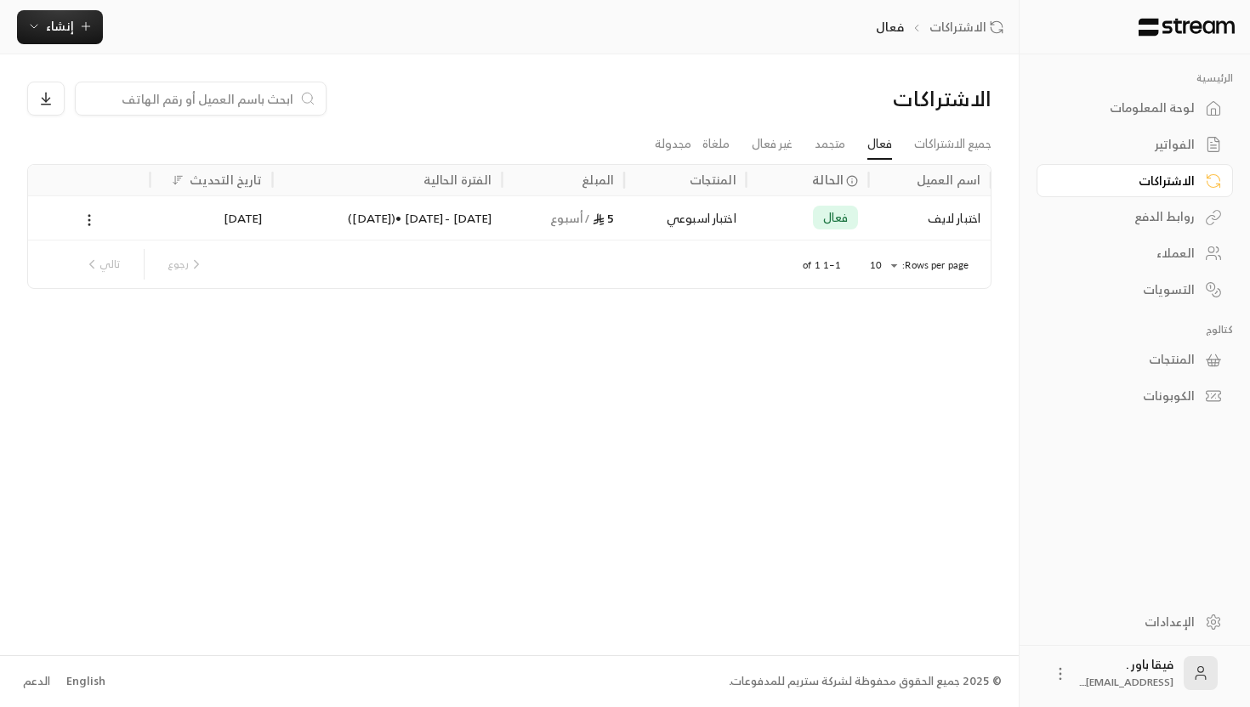
click at [1171, 147] on div "الفواتير" at bounding box center [1126, 144] width 137 height 17
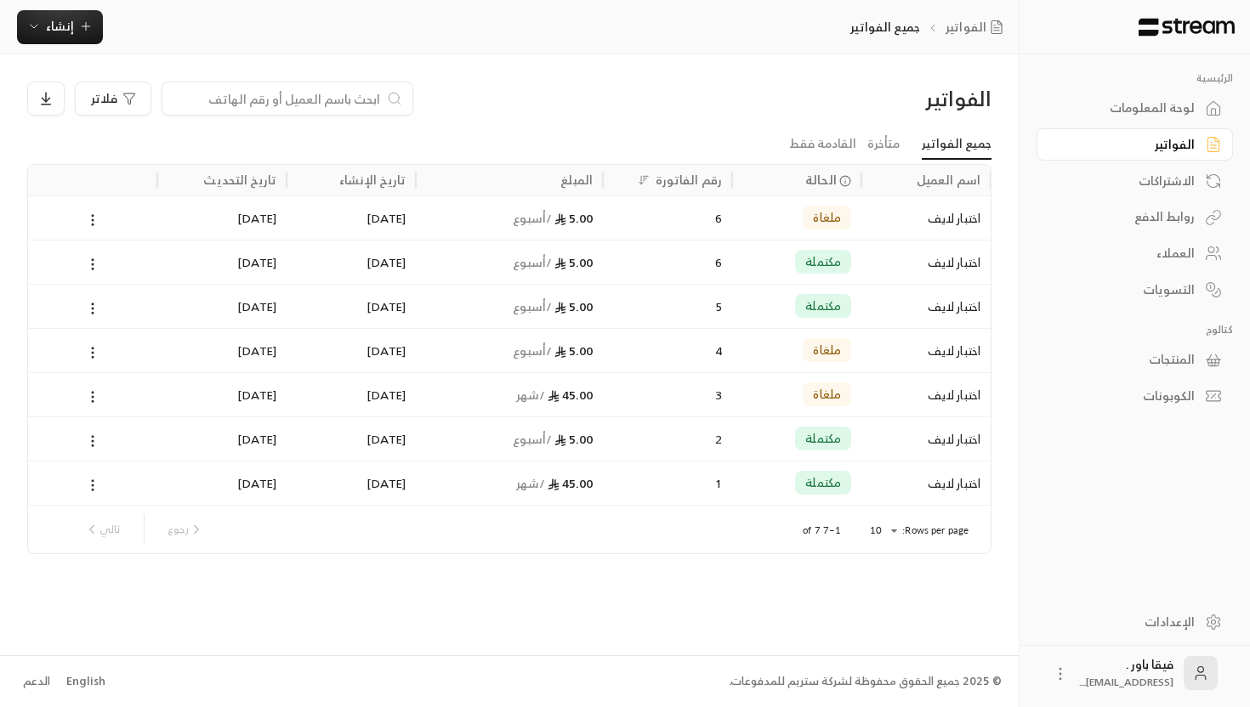
click at [1144, 111] on div "لوحة المعلومات" at bounding box center [1126, 107] width 137 height 17
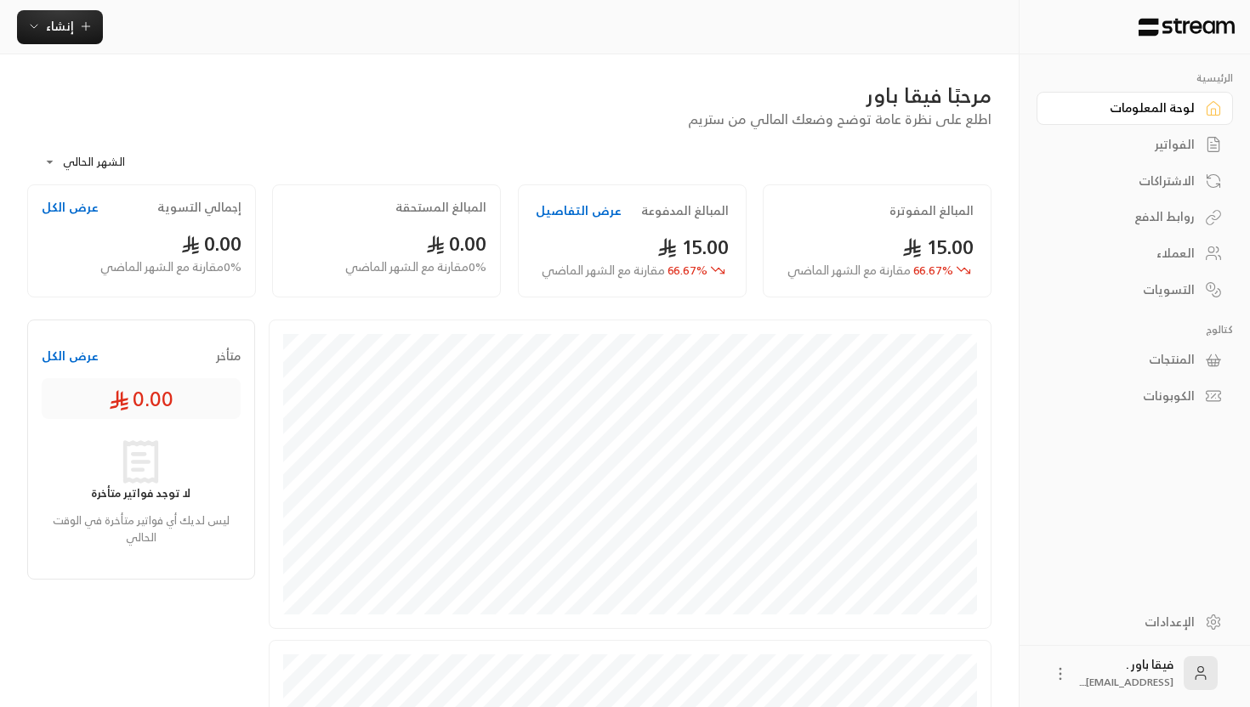
click at [1166, 400] on div "الكوبونات" at bounding box center [1126, 396] width 137 height 17
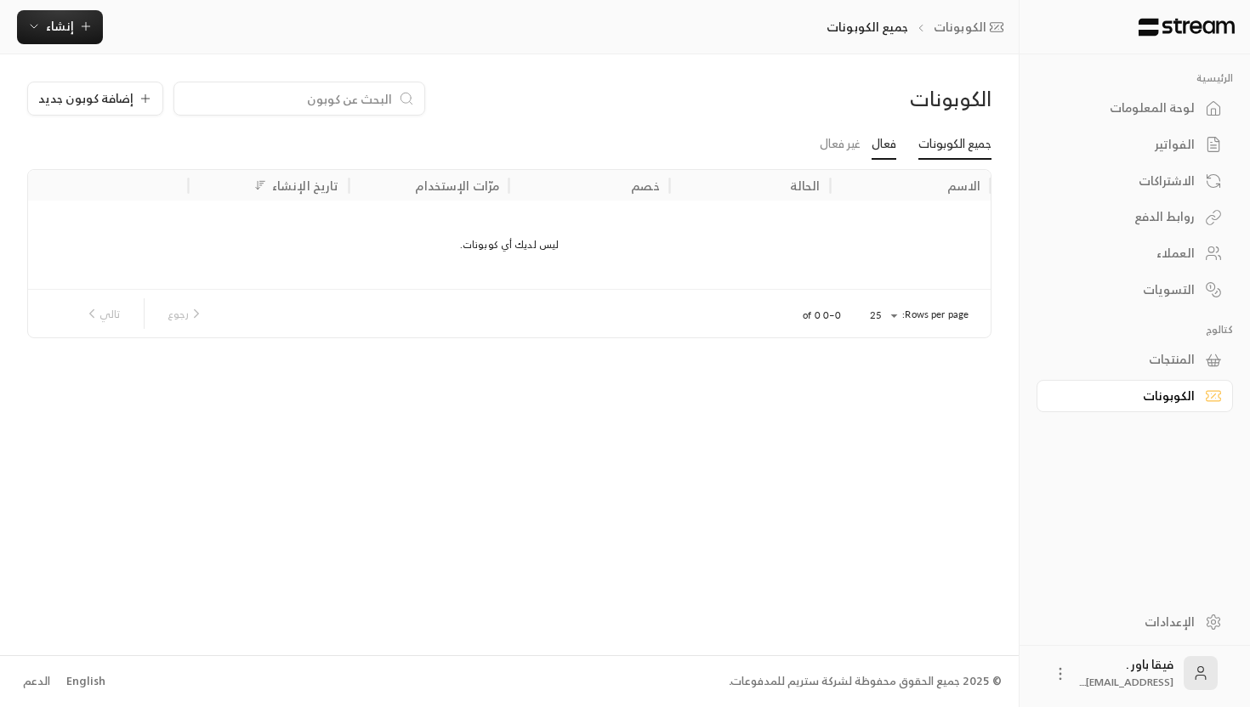
click at [884, 150] on link "فعال" at bounding box center [883, 144] width 25 height 31
click at [834, 144] on link "غير فعال" at bounding box center [840, 144] width 41 height 31
click at [1145, 120] on link "لوحة المعلومات" at bounding box center [1134, 108] width 196 height 33
